Goal: Find specific page/section: Find specific page/section

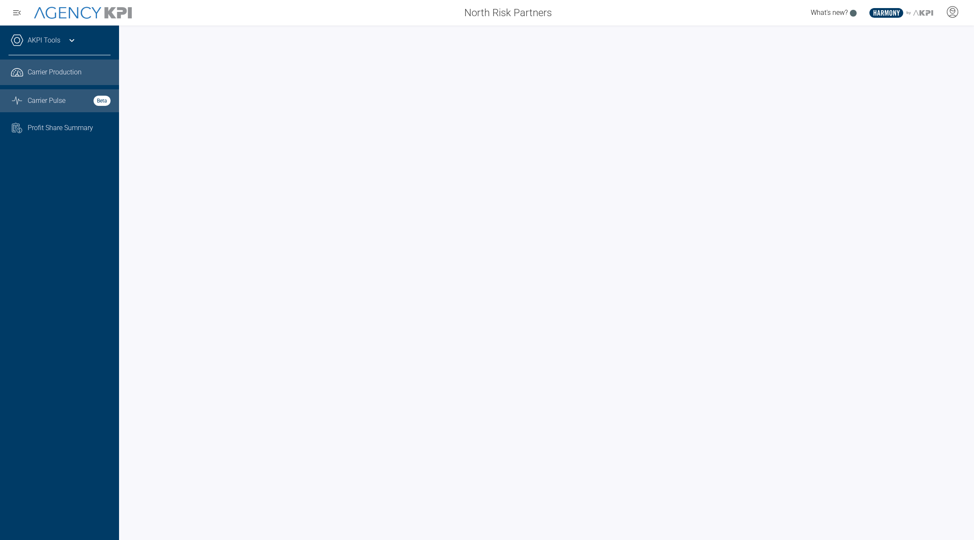
click at [64, 103] on span "Carrier Pulse" at bounding box center [47, 101] width 38 height 10
click at [75, 76] on span "Carrier Production" at bounding box center [55, 72] width 54 height 10
click at [58, 45] on link "AKPI Tools" at bounding box center [44, 40] width 33 height 10
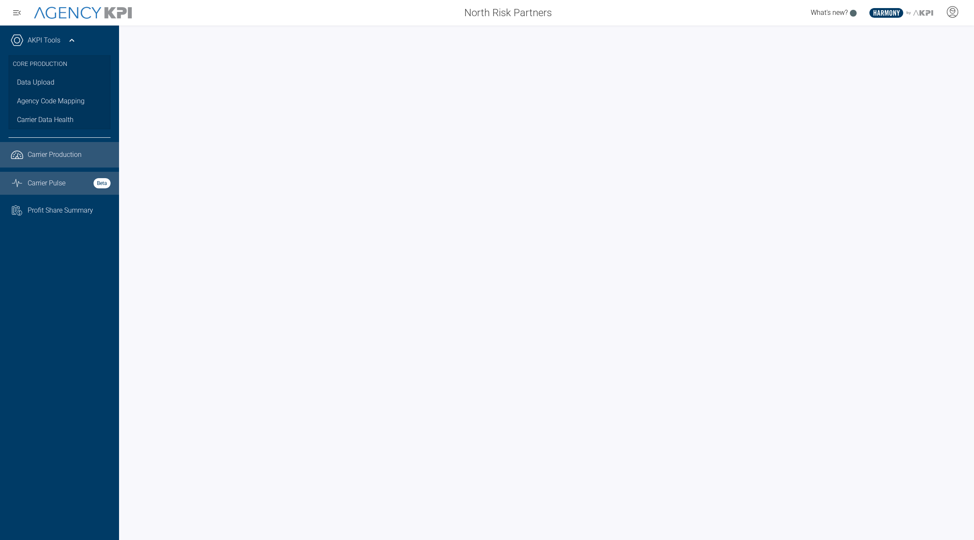
click at [28, 179] on span "Carrier Pulse" at bounding box center [47, 183] width 38 height 10
click at [70, 159] on span "Carrier Production" at bounding box center [55, 155] width 54 height 10
click at [43, 89] on link "Data Upload" at bounding box center [60, 82] width 102 height 19
click at [56, 88] on link "Data Upload" at bounding box center [60, 82] width 102 height 19
